Goal: Information Seeking & Learning: Learn about a topic

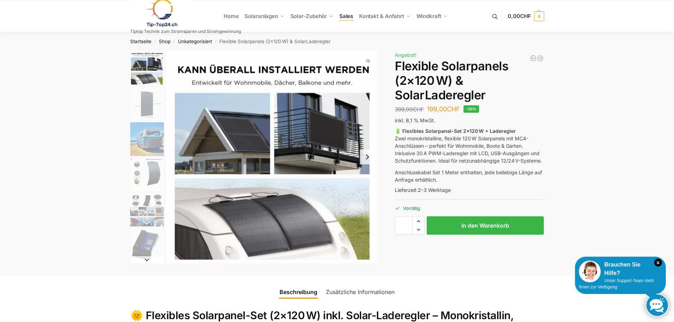
click at [341, 16] on span "Sales" at bounding box center [346, 16] width 14 height 7
click at [309, 122] on img "1 / 9" at bounding box center [271, 157] width 213 height 213
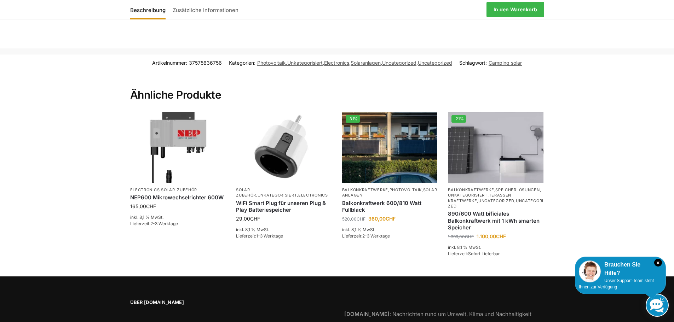
scroll to position [1124, 0]
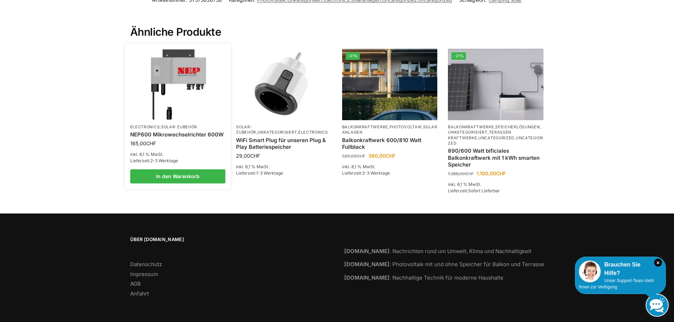
click at [184, 84] on img at bounding box center [178, 84] width 94 height 70
